Goal: Find specific page/section: Find specific page/section

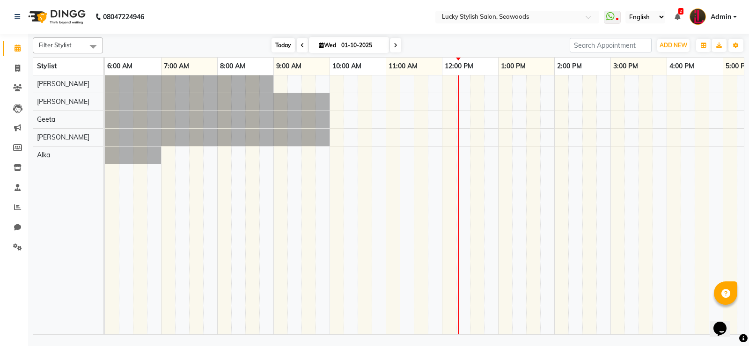
click at [285, 42] on span "Today" at bounding box center [283, 45] width 23 height 15
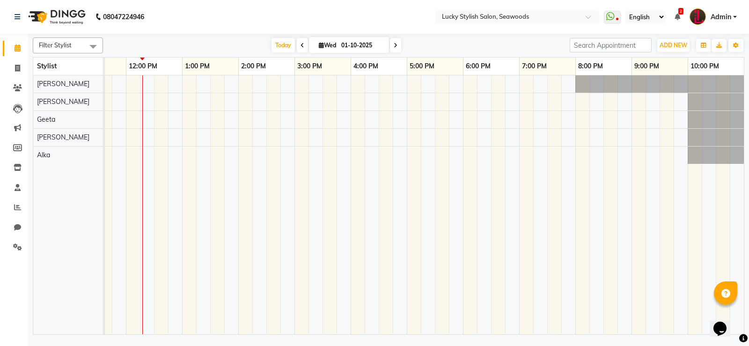
click at [329, 49] on span "[DATE]" at bounding box center [349, 45] width 80 height 16
click at [327, 42] on span "Wed" at bounding box center [328, 45] width 22 height 7
select select "10"
select select "2025"
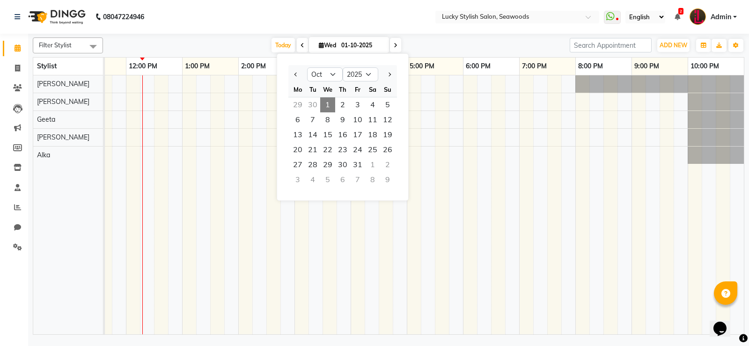
click at [292, 75] on div at bounding box center [297, 74] width 19 height 15
click at [300, 74] on button "Previous month" at bounding box center [296, 74] width 8 height 15
select select "9"
click at [300, 108] on span "1" at bounding box center [297, 104] width 15 height 15
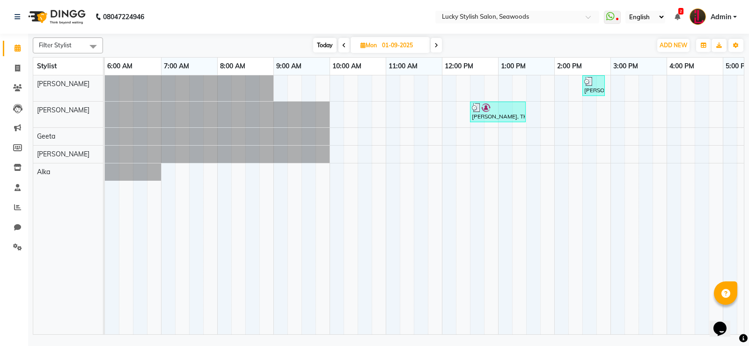
scroll to position [0, 191]
click at [332, 41] on span "Today" at bounding box center [324, 45] width 23 height 15
type input "01-10-2025"
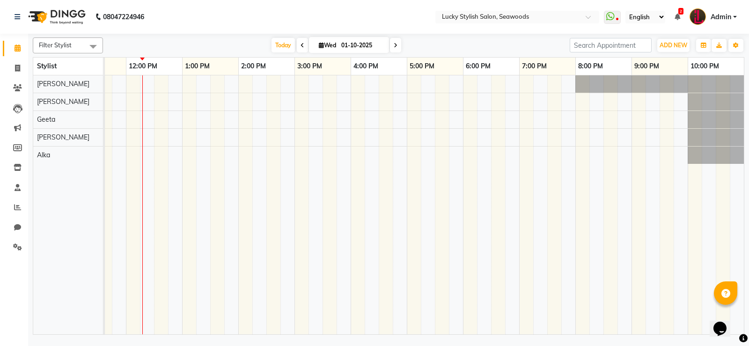
click at [324, 45] on span "Wed" at bounding box center [328, 45] width 22 height 7
select select "10"
select select "2025"
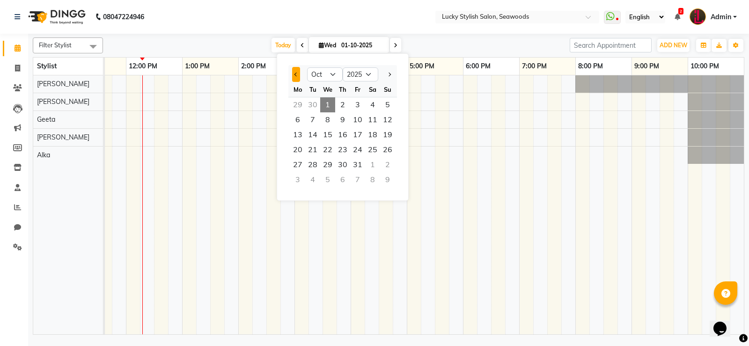
click at [297, 69] on button "Previous month" at bounding box center [296, 74] width 8 height 15
select select "9"
click at [258, 44] on div "[DATE] [DATE] Jan Feb Mar Apr May Jun [DATE] Aug Sep Oct Nov [DATE] 2016 2017 2…" at bounding box center [337, 45] width 458 height 14
